Goal: Task Accomplishment & Management: Complete application form

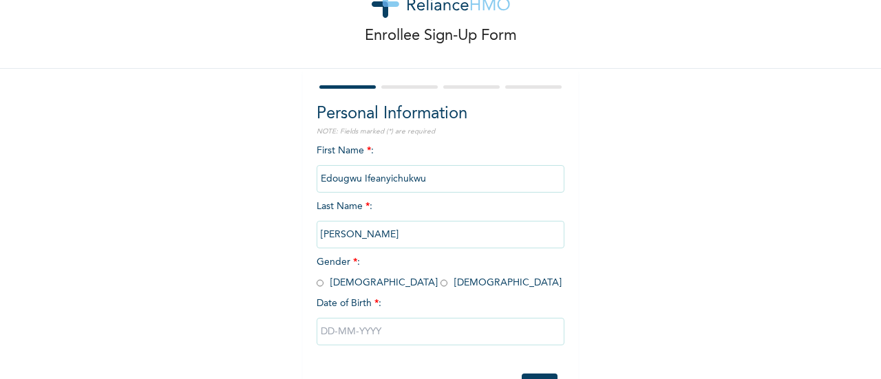
scroll to position [69, 0]
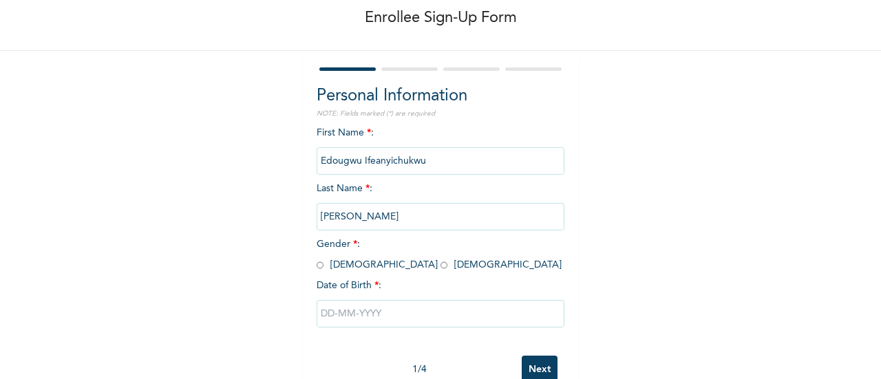
click at [320, 136] on span "First Name * : [PERSON_NAME]" at bounding box center [441, 147] width 248 height 38
click at [320, 135] on span "First Name * : [PERSON_NAME]" at bounding box center [441, 147] width 248 height 38
click at [368, 128] on span "First Name * : [PERSON_NAME]" at bounding box center [441, 147] width 248 height 38
click at [383, 120] on div "Personal Information NOTE: Fields marked (*) are required First Name * : [PERSO…" at bounding box center [441, 216] width 248 height 265
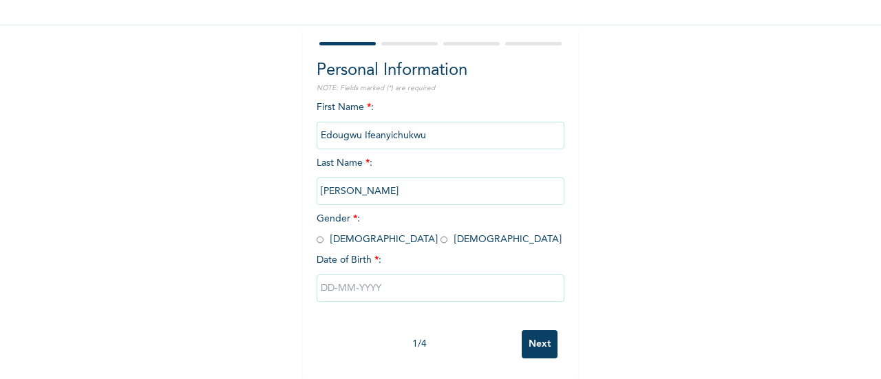
scroll to position [106, 0]
click at [317, 233] on input "radio" at bounding box center [320, 239] width 7 height 13
radio input "true"
click at [322, 279] on input "text" at bounding box center [441, 289] width 248 height 28
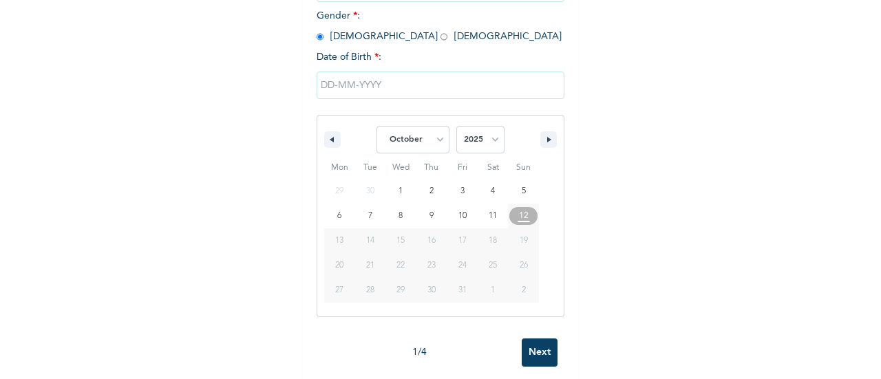
scroll to position [316, 0]
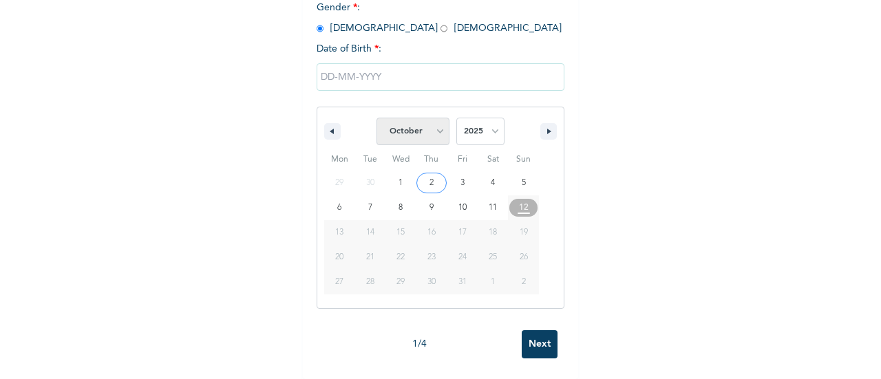
click at [431, 127] on select "January February March April May June July August September October November De…" at bounding box center [413, 132] width 73 height 28
select select "5"
click at [377, 118] on select "January February March April May June July August September October November De…" at bounding box center [413, 132] width 73 height 28
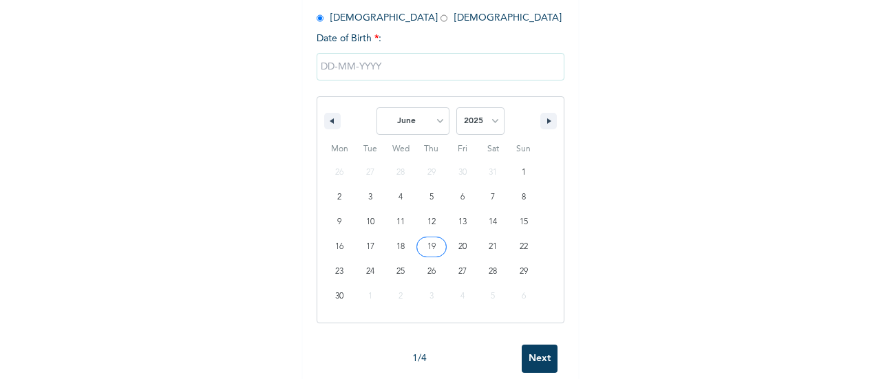
type input "[DATE]"
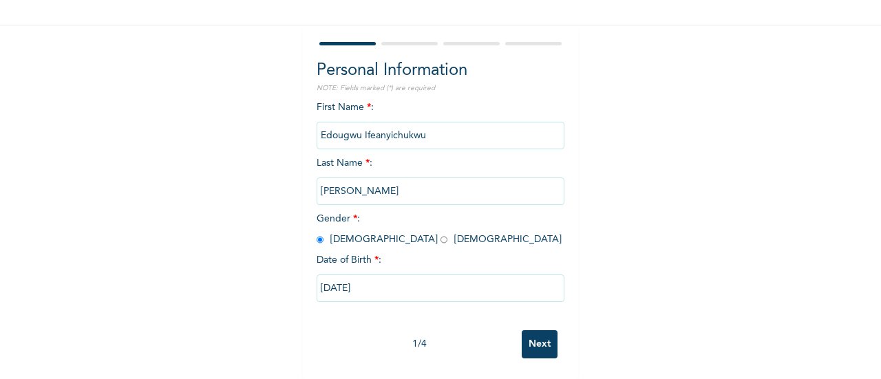
scroll to position [106, 0]
click at [379, 276] on input "[DATE]" at bounding box center [441, 289] width 248 height 28
select select "5"
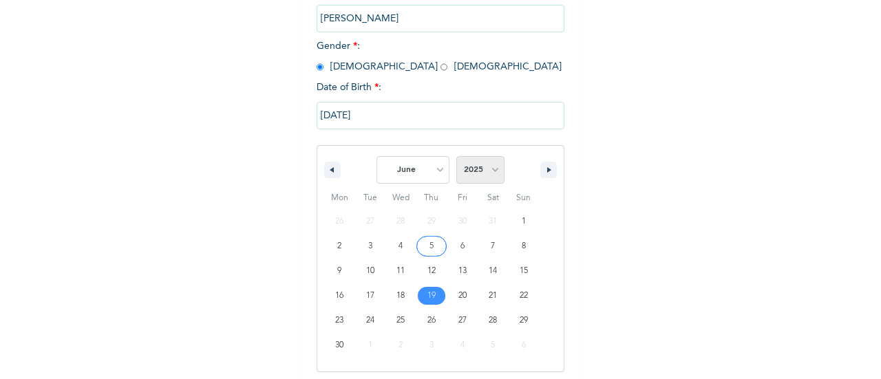
scroll to position [272, 0]
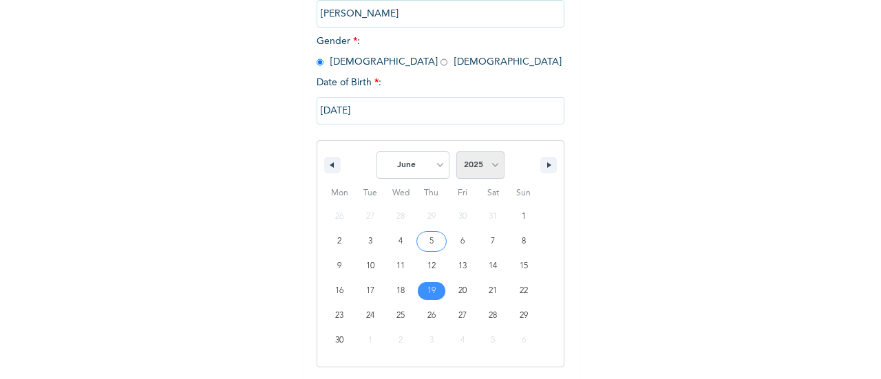
click at [483, 167] on select "2025 2024 2023 2022 2021 2020 2019 2018 2017 2016 2015 2014 2013 2012 2011 2010…" at bounding box center [480, 165] width 48 height 28
select select "1994"
click at [456, 153] on select "2025 2024 2023 2022 2021 2020 2019 2018 2017 2016 2015 2014 2013 2012 2011 2010…" at bounding box center [480, 165] width 48 height 28
type input "[DATE]"
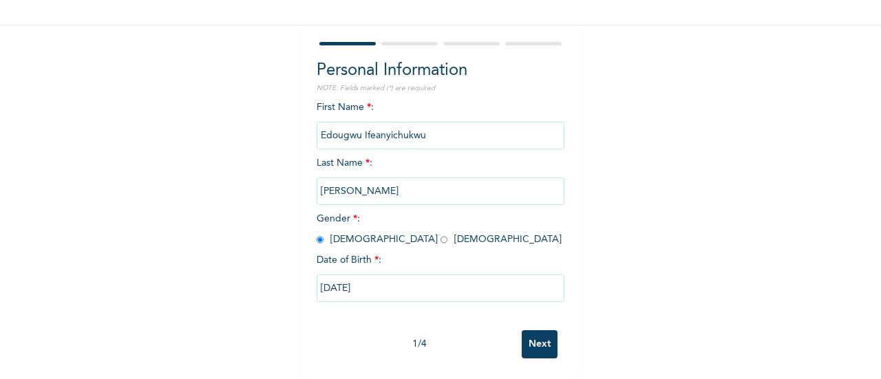
click at [530, 334] on input "Next" at bounding box center [540, 344] width 36 height 28
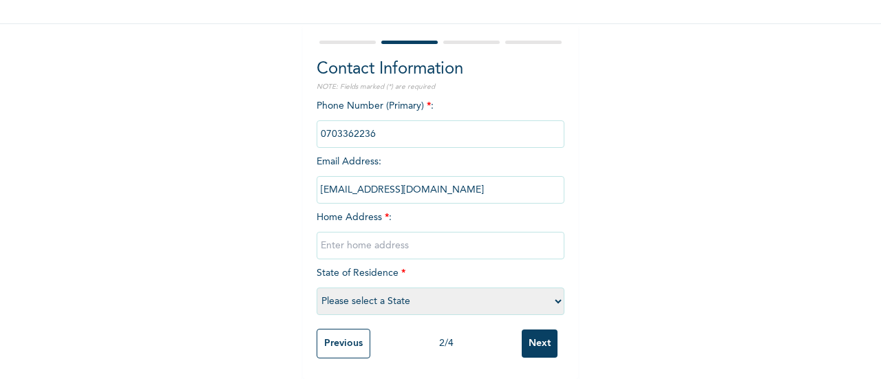
click at [361, 337] on input "Previous" at bounding box center [344, 344] width 54 height 30
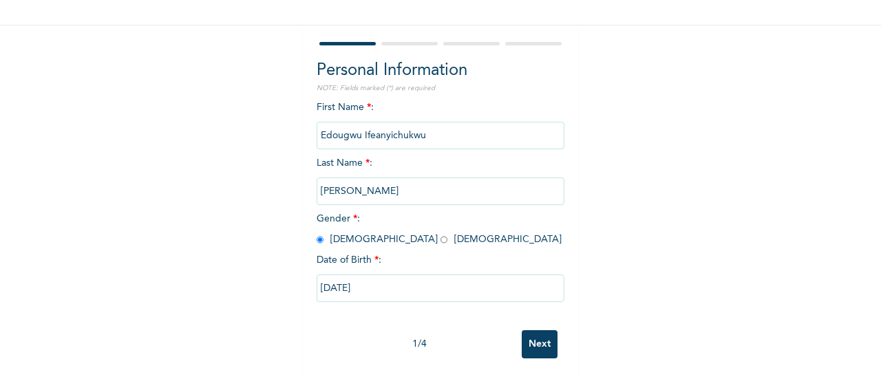
click at [529, 330] on input "Next" at bounding box center [540, 344] width 36 height 28
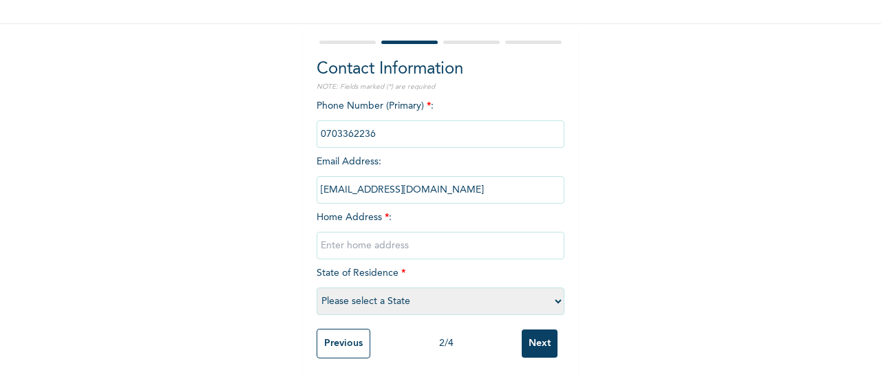
click at [348, 123] on input "phone" at bounding box center [441, 134] width 248 height 28
click at [350, 123] on input "phone" at bounding box center [441, 134] width 248 height 28
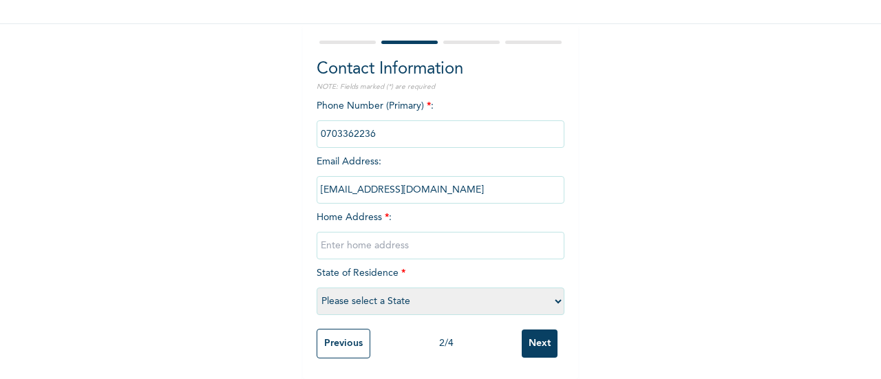
click at [350, 123] on input "phone" at bounding box center [441, 134] width 248 height 28
click at [379, 123] on input "phone" at bounding box center [441, 134] width 248 height 28
click at [342, 125] on input "phone" at bounding box center [441, 134] width 248 height 28
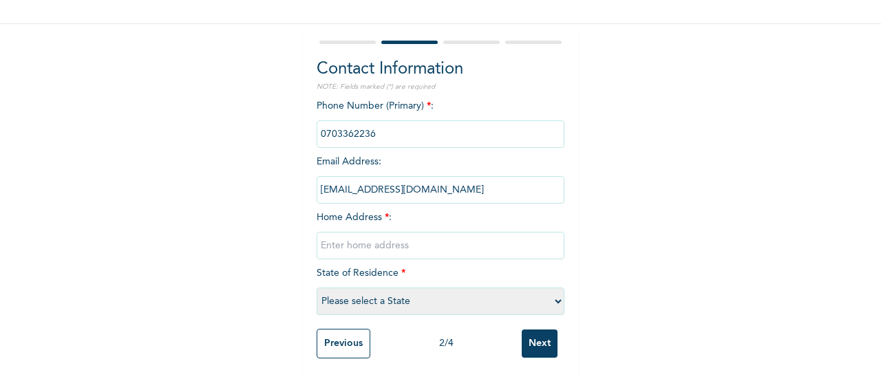
click at [342, 125] on input "phone" at bounding box center [441, 134] width 248 height 28
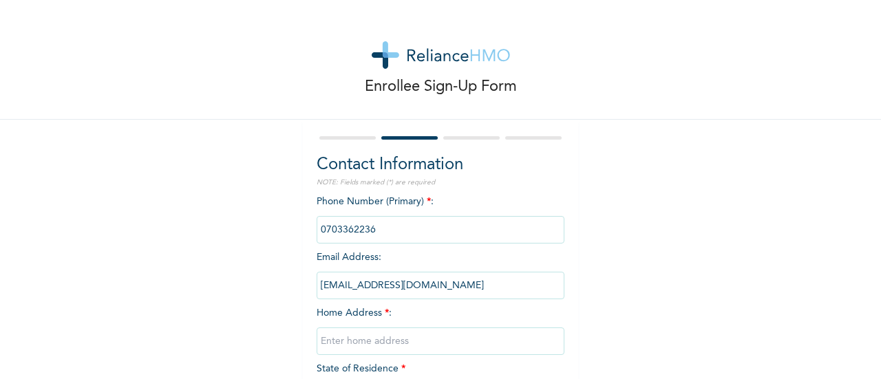
scroll to position [107, 0]
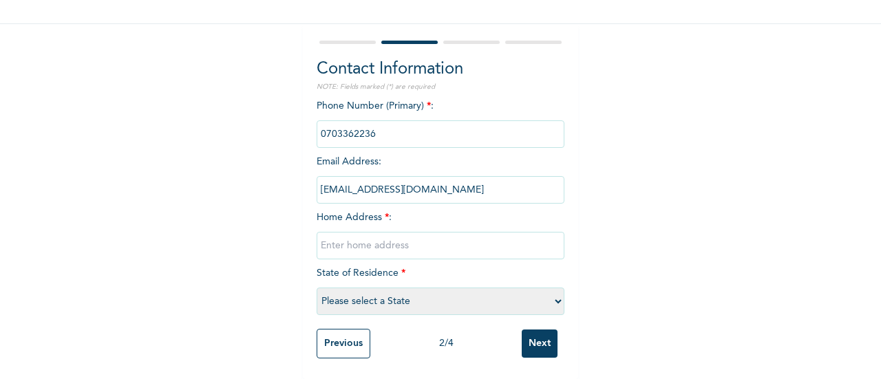
click at [346, 133] on input "phone" at bounding box center [441, 134] width 248 height 28
click at [363, 237] on input "text" at bounding box center [441, 246] width 248 height 28
click at [326, 127] on input "phone" at bounding box center [441, 134] width 248 height 28
click at [379, 99] on div "Phone Number (Primary) * : Email Address : [EMAIL_ADDRESS][DOMAIN_NAME] Home Ad…" at bounding box center [441, 210] width 248 height 223
click at [351, 123] on input "phone" at bounding box center [441, 134] width 248 height 28
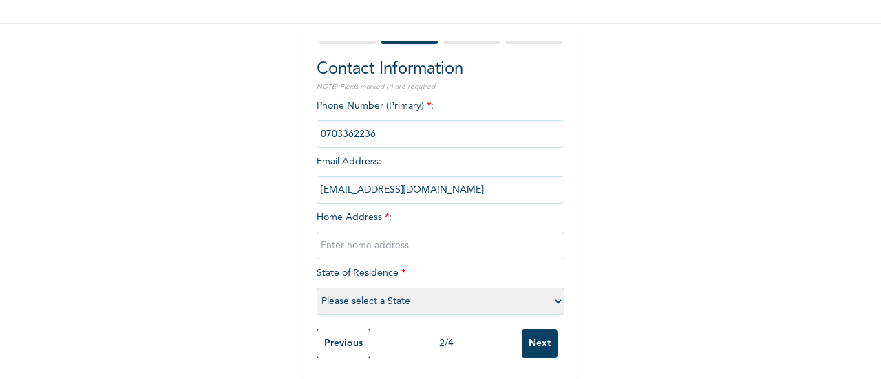
click at [351, 123] on input "phone" at bounding box center [441, 134] width 248 height 28
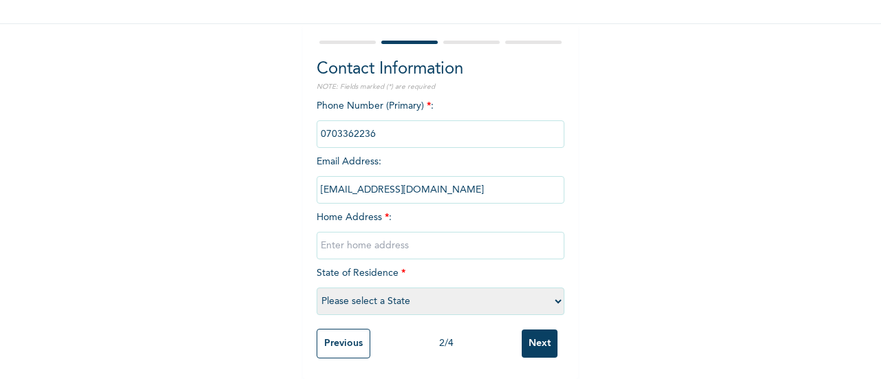
click at [351, 123] on input "phone" at bounding box center [441, 134] width 248 height 28
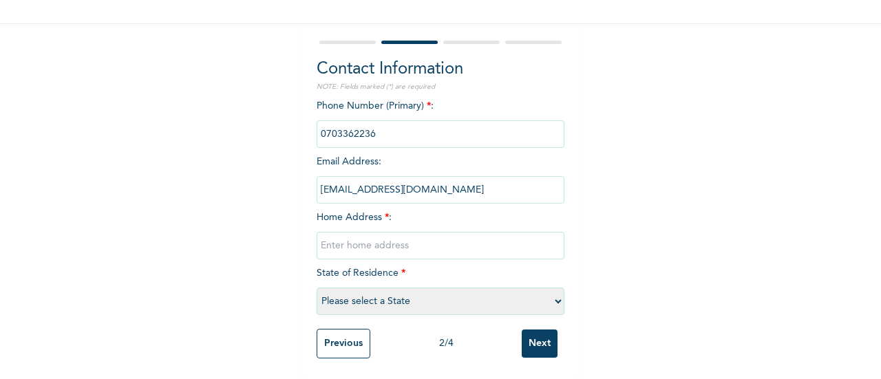
click at [351, 123] on input "phone" at bounding box center [441, 134] width 248 height 28
click at [348, 123] on input "phone" at bounding box center [441, 134] width 248 height 28
click at [372, 232] on input "text" at bounding box center [441, 246] width 248 height 28
type input "[STREET_ADDRESS]"
click at [395, 292] on select "Please select a State [PERSON_NAME] (FCT) [PERSON_NAME] Ibom [GEOGRAPHIC_DATA] …" at bounding box center [441, 302] width 248 height 28
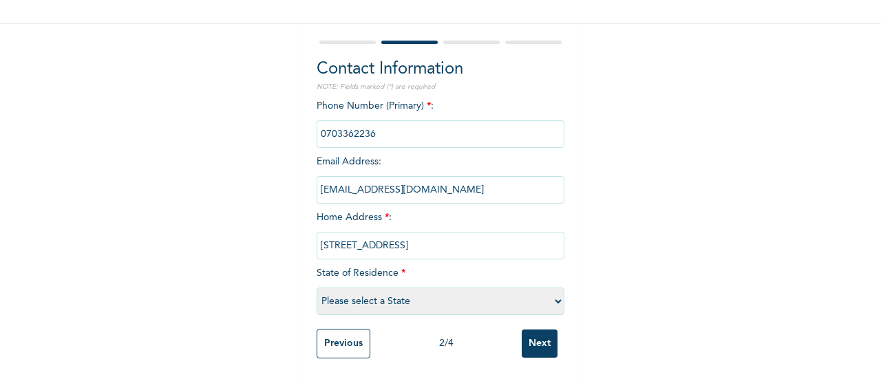
select select "15"
click at [317, 288] on select "Please select a State [PERSON_NAME] (FCT) [PERSON_NAME] Ibom [GEOGRAPHIC_DATA] …" at bounding box center [441, 302] width 248 height 28
click at [540, 331] on input "Next" at bounding box center [540, 344] width 36 height 28
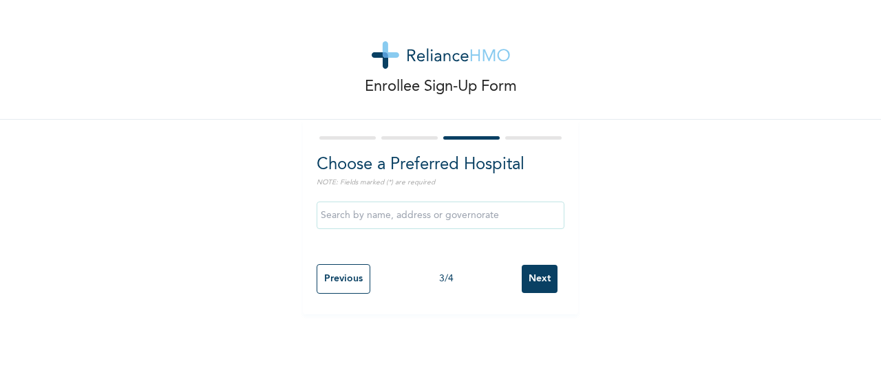
scroll to position [0, 0]
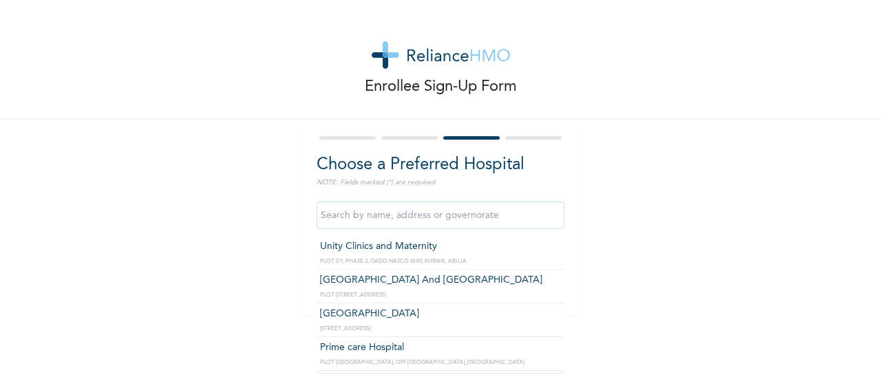
click at [365, 217] on input "text" at bounding box center [441, 216] width 248 height 28
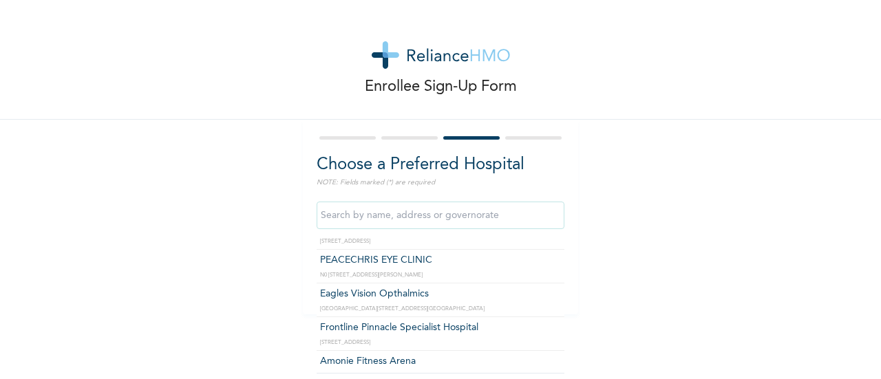
scroll to position [4, 0]
click at [424, 207] on input "text" at bounding box center [441, 216] width 248 height 28
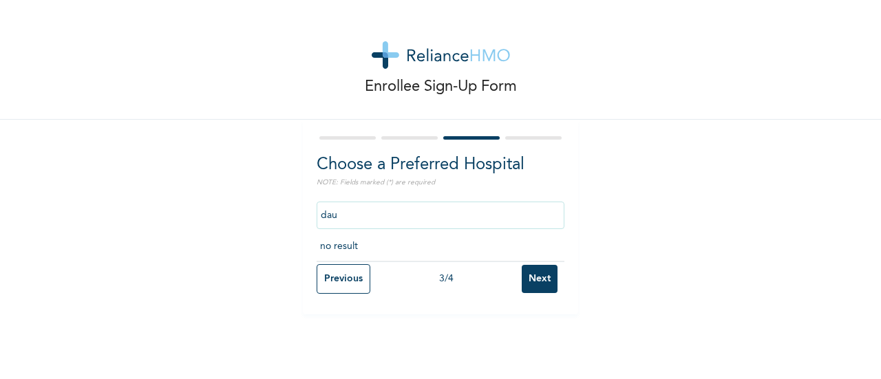
scroll to position [0, 0]
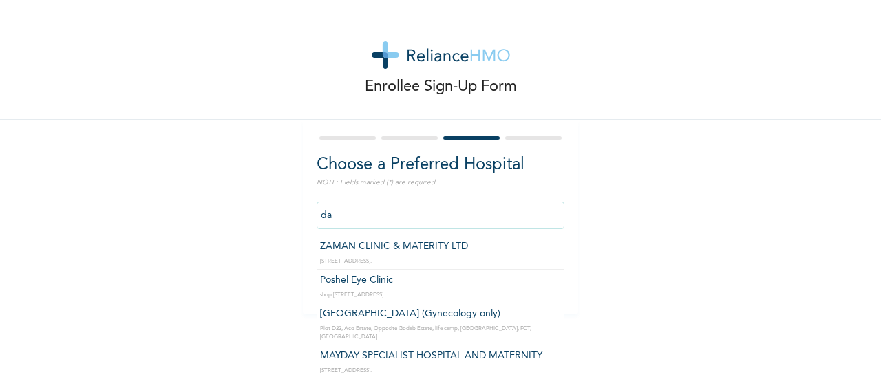
type input "d"
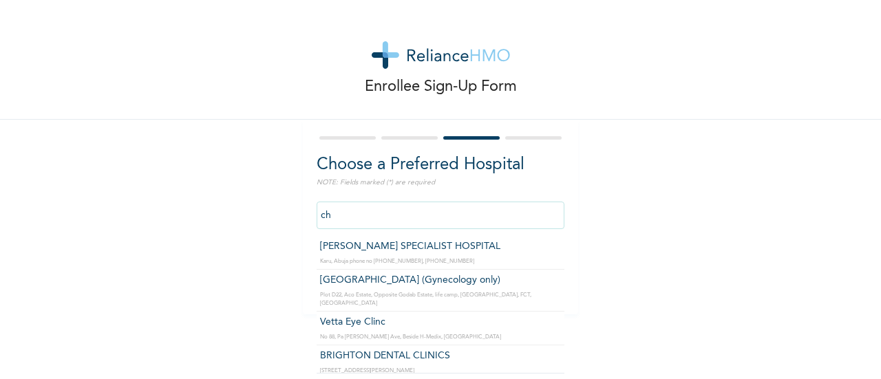
type input "c"
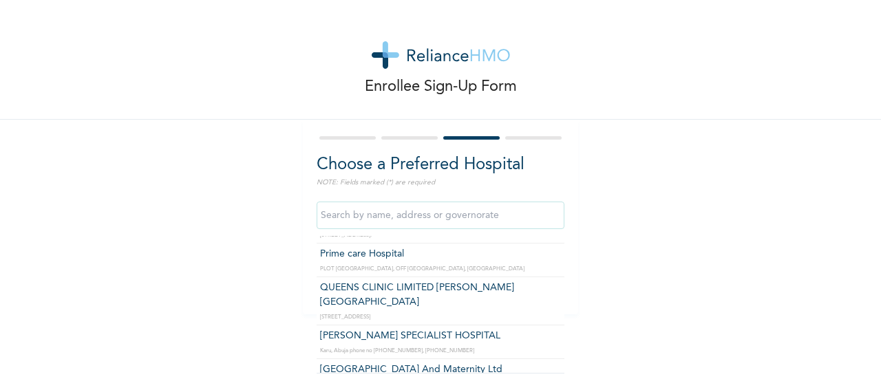
scroll to position [138, 0]
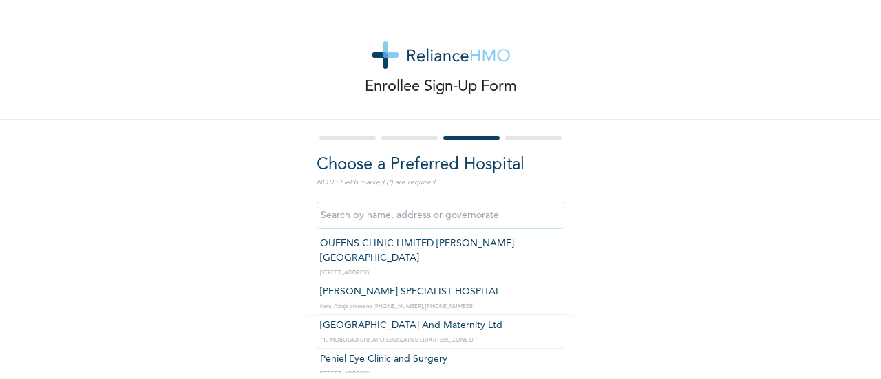
click at [357, 215] on input "text" at bounding box center [441, 216] width 248 height 28
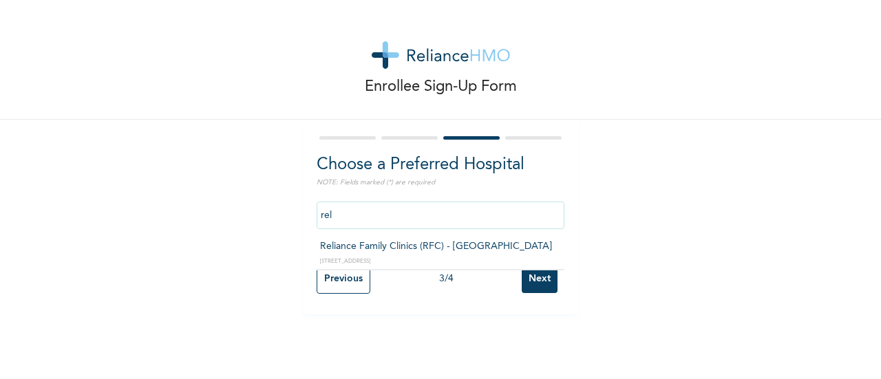
scroll to position [0, 0]
click at [418, 215] on input "reliance" at bounding box center [441, 216] width 248 height 28
type input "r"
type input "Reliance Family Clinics (RFC) - [GEOGRAPHIC_DATA]"
click at [485, 212] on input "Reliance Family Clinics (RFC) - [GEOGRAPHIC_DATA]" at bounding box center [441, 216] width 248 height 28
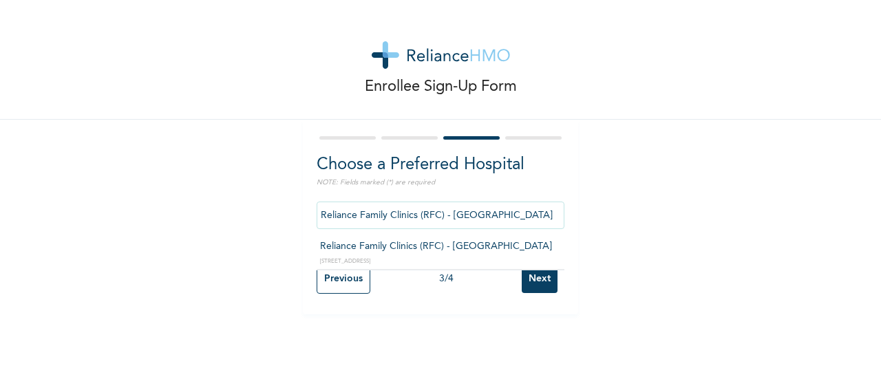
click at [485, 212] on input "Reliance Family Clinics (RFC) - [GEOGRAPHIC_DATA]" at bounding box center [441, 216] width 248 height 28
click at [527, 279] on input "Next" at bounding box center [540, 279] width 36 height 28
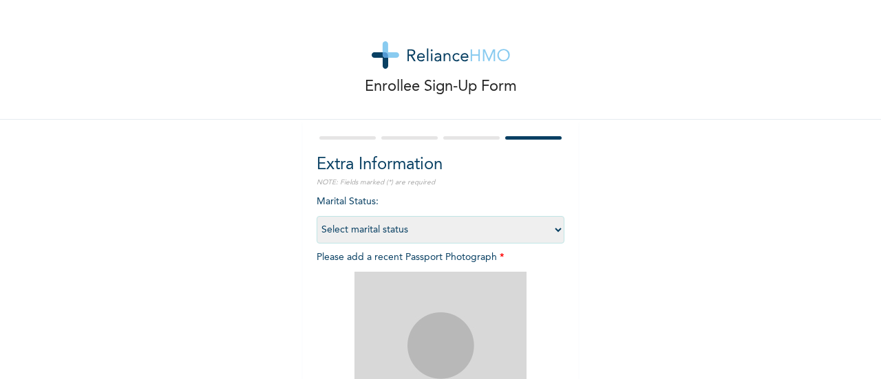
click at [549, 229] on select "Select marital status [DEMOGRAPHIC_DATA] Married [DEMOGRAPHIC_DATA] Widow/[DEMO…" at bounding box center [441, 230] width 248 height 28
select select "1"
click at [317, 216] on select "Select marital status [DEMOGRAPHIC_DATA] Married [DEMOGRAPHIC_DATA] Widow/[DEMO…" at bounding box center [441, 230] width 248 height 28
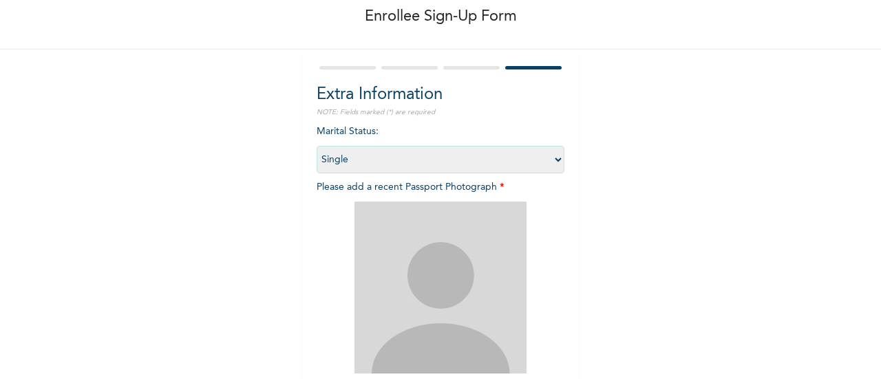
scroll to position [224, 0]
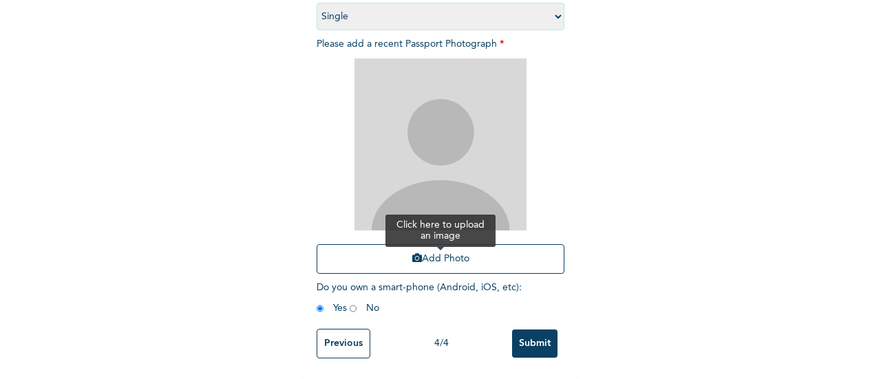
click at [412, 253] on icon "button" at bounding box center [417, 258] width 10 height 10
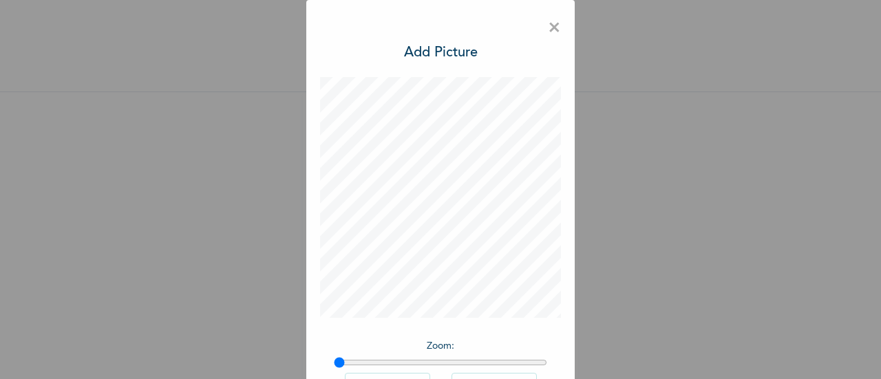
scroll to position [39, 0]
drag, startPoint x: 330, startPoint y: 361, endPoint x: 339, endPoint y: 357, distance: 8.9
type input "1.02"
click at [339, 357] on input "range" at bounding box center [440, 362] width 213 height 11
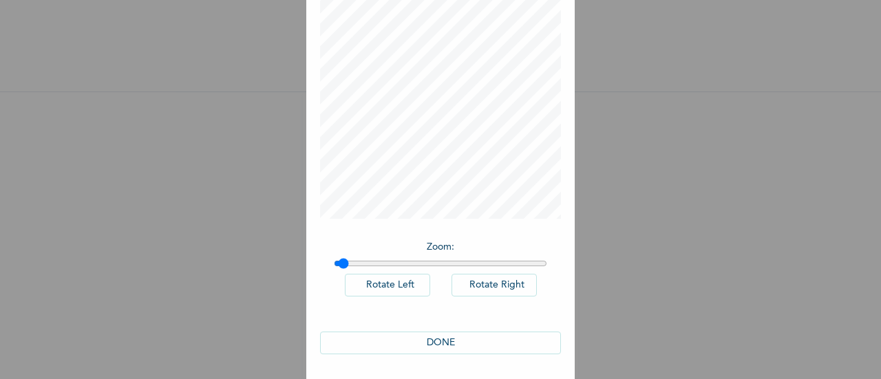
scroll to position [100, 0]
click at [438, 342] on button "DONE" at bounding box center [440, 341] width 241 height 23
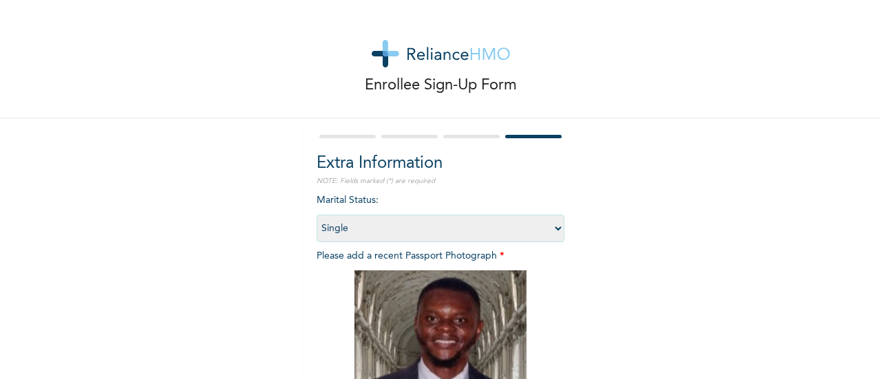
scroll to position [0, 0]
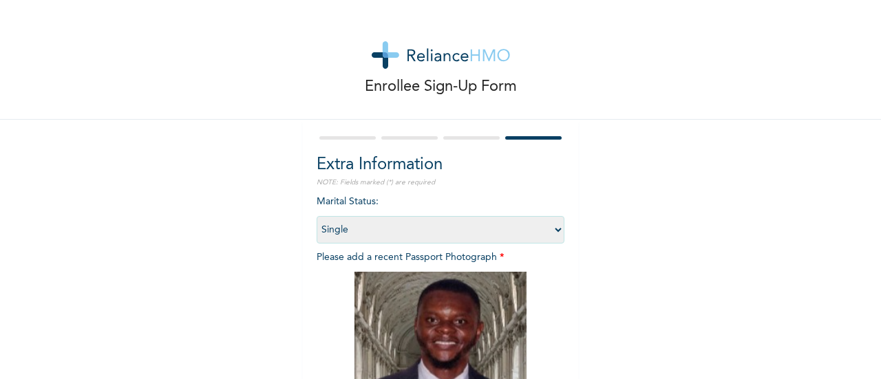
click at [332, 182] on p "NOTE: Fields marked (*) are required" at bounding box center [441, 183] width 248 height 10
click at [548, 229] on select "Select marital status [DEMOGRAPHIC_DATA] Married [DEMOGRAPHIC_DATA] Widow/[DEMO…" at bounding box center [441, 230] width 248 height 28
click at [317, 216] on select "Select marital status [DEMOGRAPHIC_DATA] Married [DEMOGRAPHIC_DATA] Widow/[DEMO…" at bounding box center [441, 230] width 248 height 28
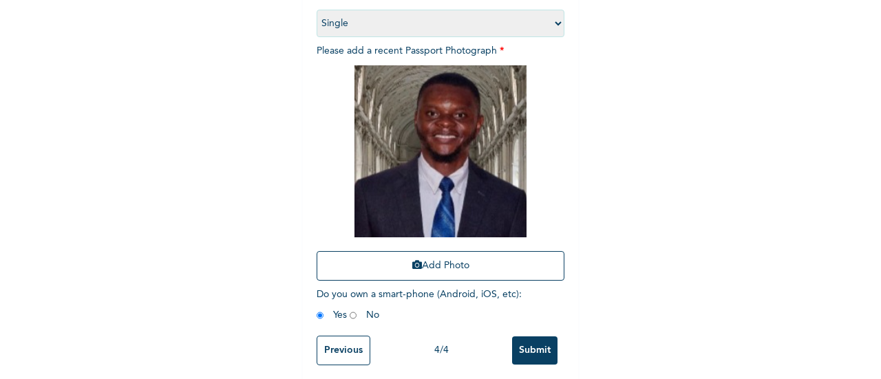
scroll to position [224, 0]
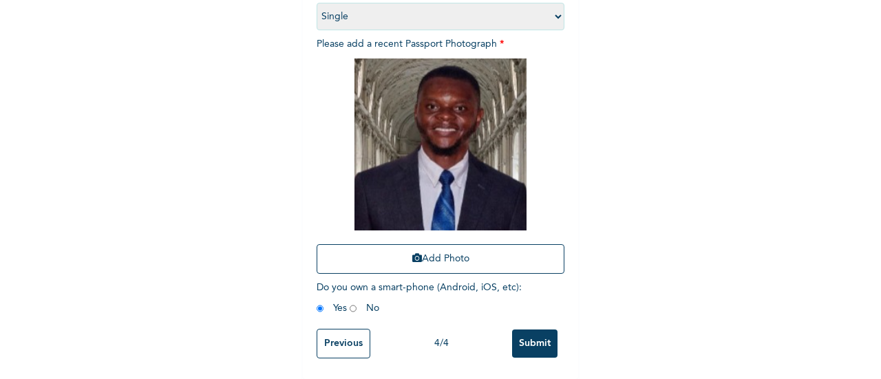
click at [524, 338] on input "Submit" at bounding box center [534, 344] width 45 height 28
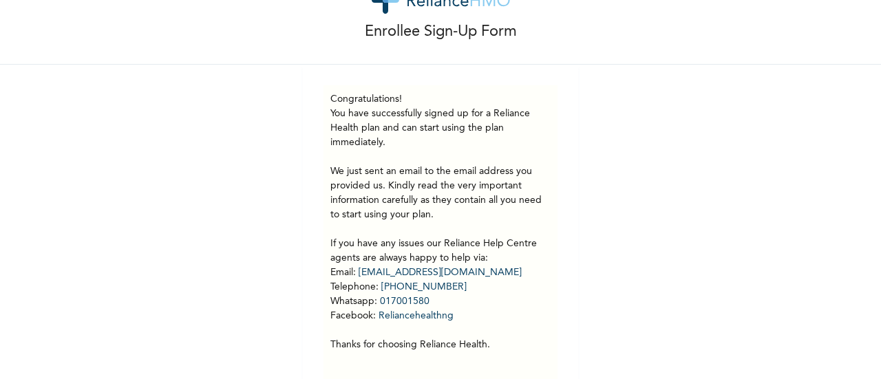
scroll to position [95, 0]
